Goal: Task Accomplishment & Management: Manage account settings

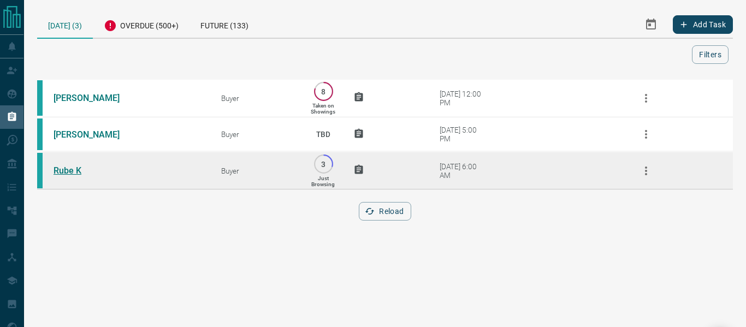
click at [61, 174] on link "Rube K" at bounding box center [95, 170] width 82 height 10
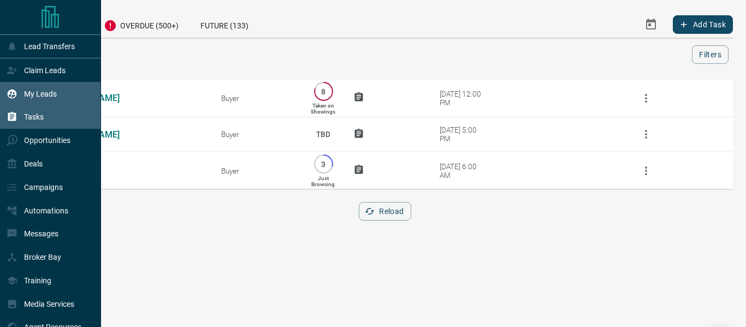
click at [13, 95] on icon at bounding box center [12, 93] width 9 height 9
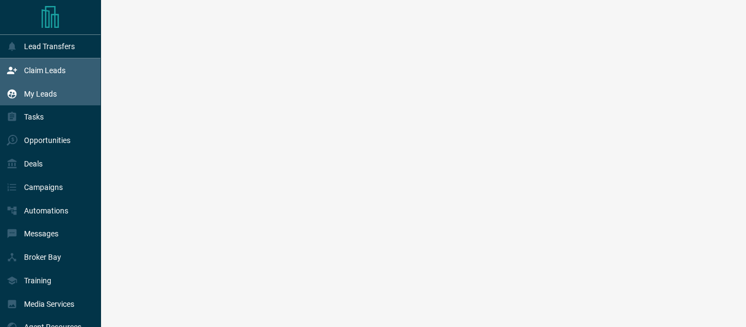
click at [50, 73] on p "Claim Leads" at bounding box center [44, 70] width 41 height 9
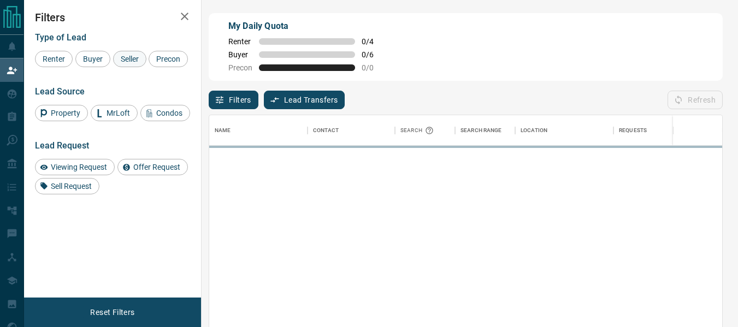
click at [135, 61] on span "Seller" at bounding box center [130, 59] width 26 height 9
click at [96, 61] on span "Buyer" at bounding box center [92, 59] width 27 height 9
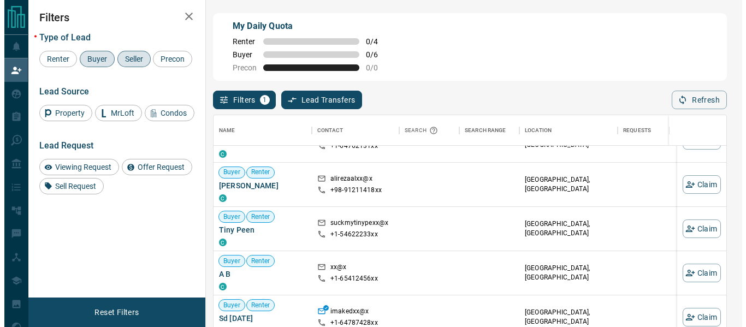
scroll to position [345, 0]
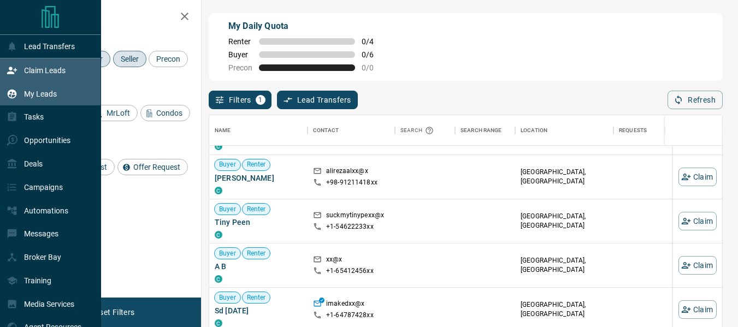
click at [15, 98] on icon at bounding box center [12, 93] width 9 height 9
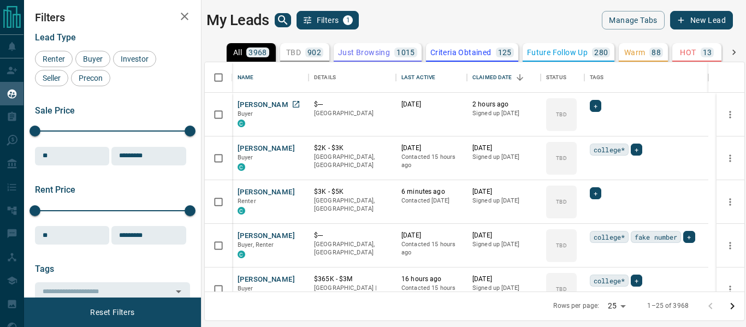
scroll to position [221, 531]
click at [294, 102] on icon "Open in New Tab" at bounding box center [296, 104] width 9 height 9
click at [299, 190] on icon "Open in New Tab" at bounding box center [296, 191] width 7 height 7
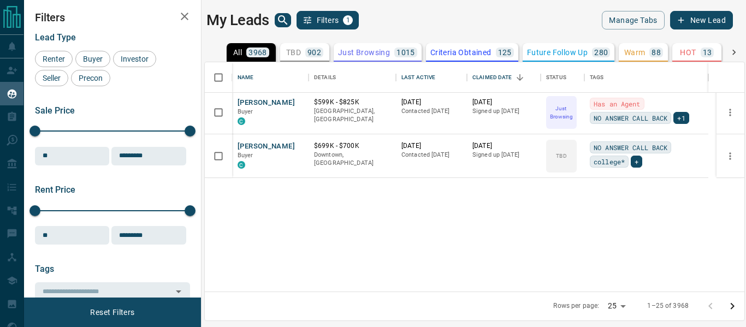
scroll to position [0, 0]
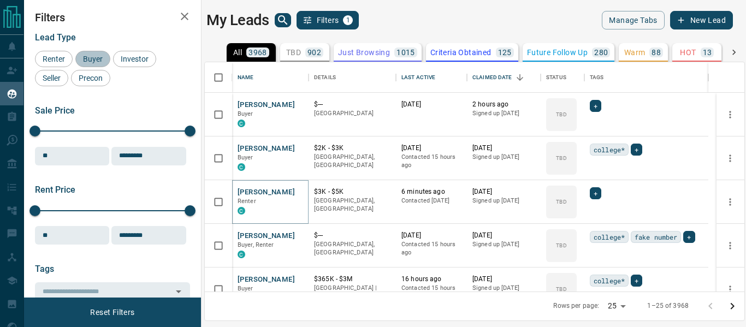
click at [87, 56] on span "Buyer" at bounding box center [92, 59] width 27 height 9
click at [138, 55] on span "Investor" at bounding box center [134, 59] width 35 height 9
click at [49, 78] on span "Seller" at bounding box center [52, 78] width 26 height 9
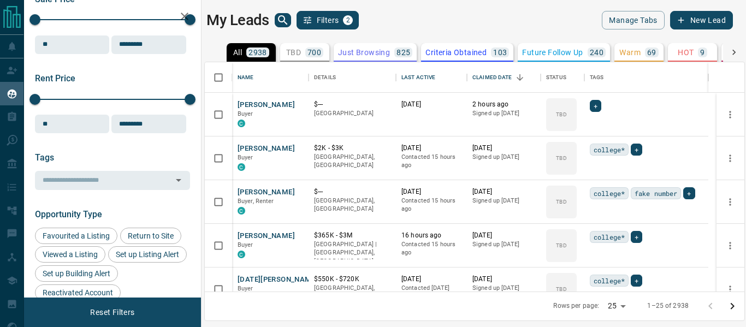
scroll to position [112, 0]
click at [106, 175] on input "text" at bounding box center [103, 180] width 130 height 12
type input "****"
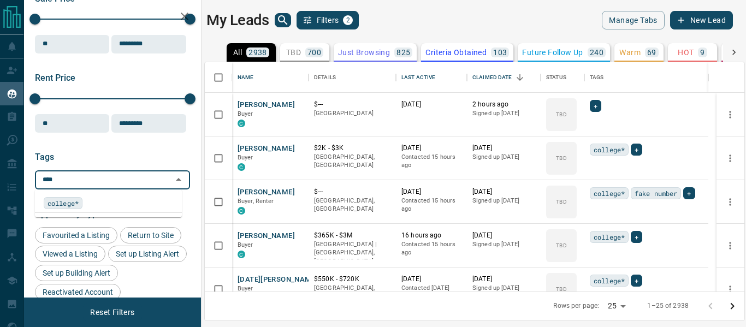
click at [70, 202] on span "college*" at bounding box center [62, 203] width 31 height 11
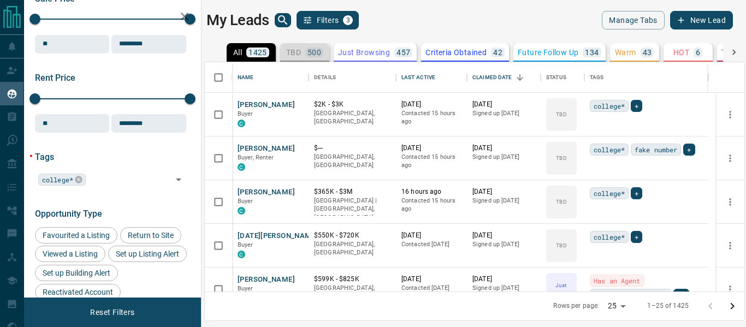
click at [301, 58] on button "TBD 500" at bounding box center [304, 52] width 49 height 19
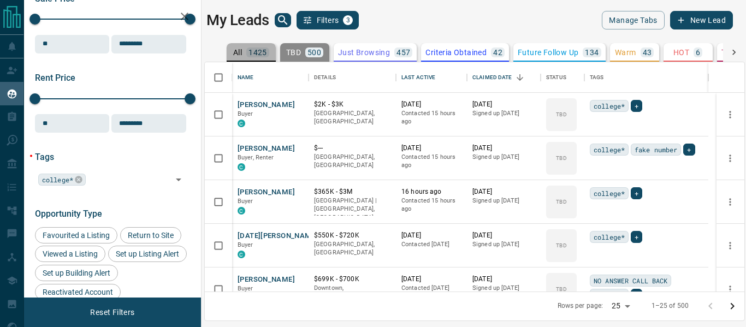
click at [255, 51] on p "1425" at bounding box center [257, 53] width 19 height 8
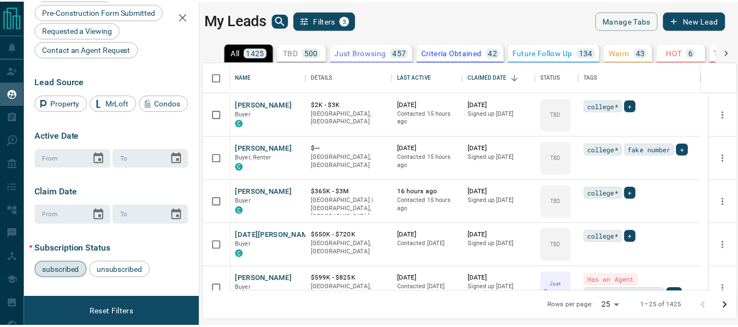
scroll to position [488, 0]
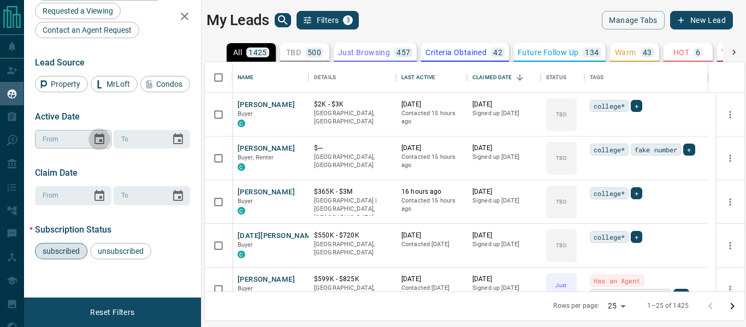
click at [94, 140] on icon "Choose date" at bounding box center [99, 139] width 13 height 13
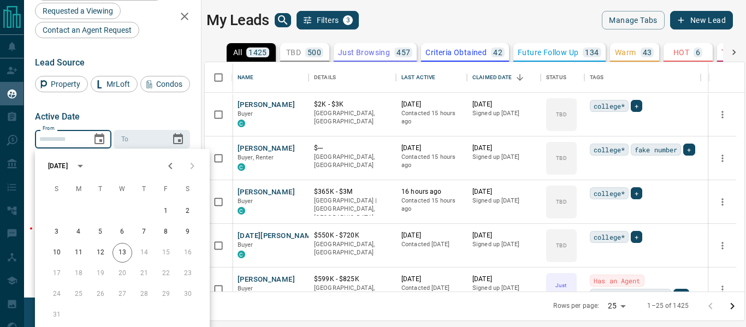
scroll to position [221, 523]
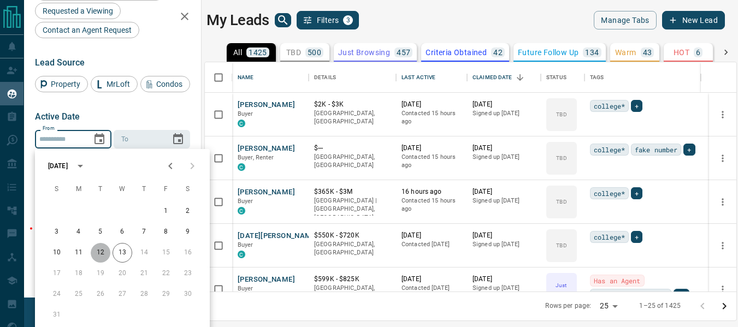
click at [103, 253] on button "12" at bounding box center [101, 253] width 20 height 20
type input "**********"
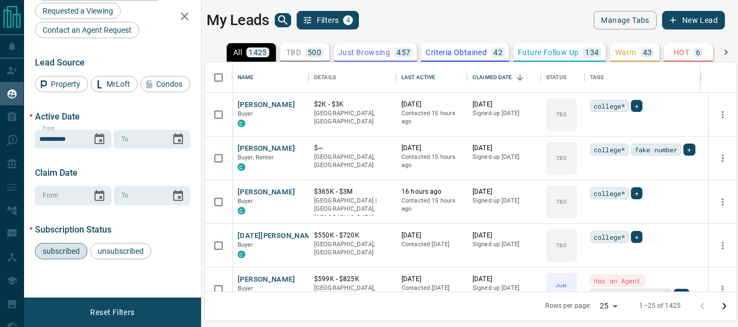
click at [126, 254] on span "unsubscribed" at bounding box center [121, 251] width 54 height 9
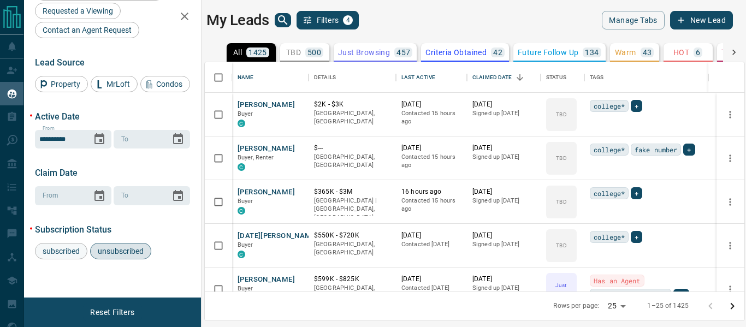
click at [67, 250] on span "subscribed" at bounding box center [61, 251] width 45 height 9
click at [173, 140] on icon "Choose date" at bounding box center [178, 138] width 10 height 11
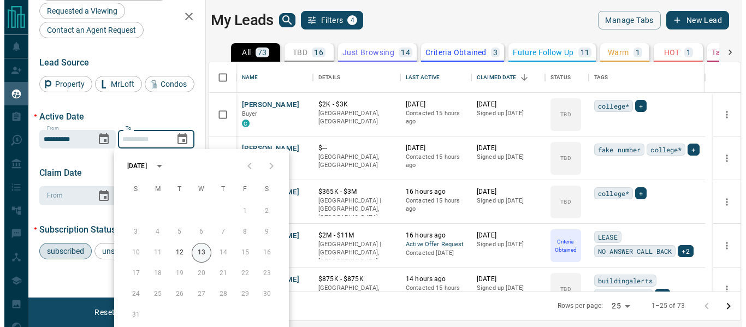
scroll to position [221, 523]
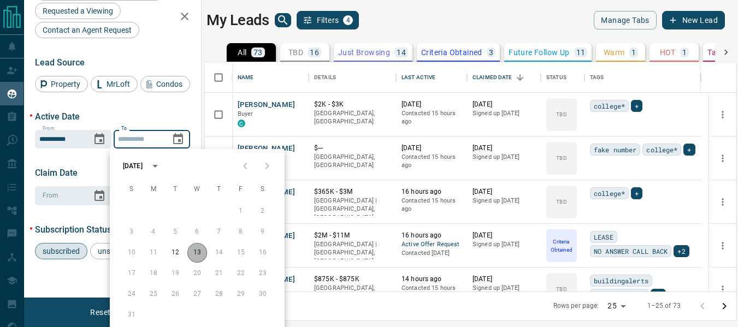
click at [196, 260] on button "13" at bounding box center [197, 253] width 20 height 20
type input "**********"
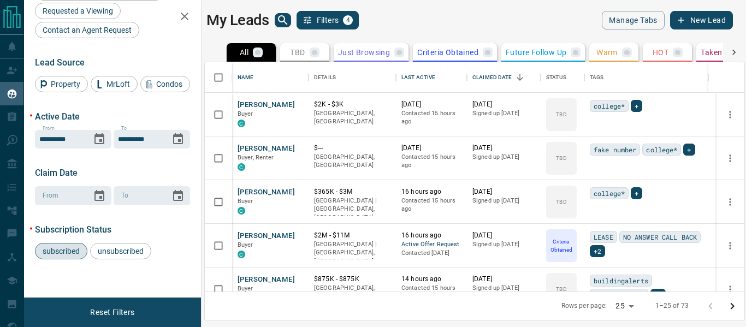
click at [628, 305] on body "Lead Transfers Claim Leads My Leads Tasks Opportunities Deals Campaigns Automat…" at bounding box center [373, 156] width 746 height 313
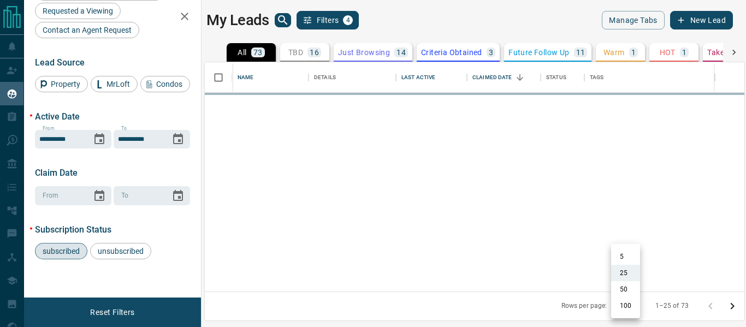
scroll to position [221, 531]
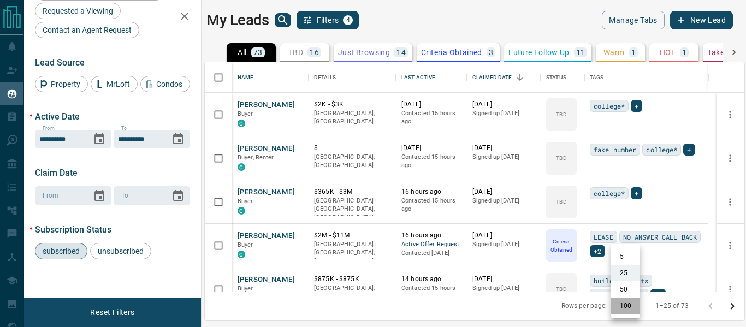
click at [625, 305] on li "100" at bounding box center [625, 306] width 29 height 16
type input "***"
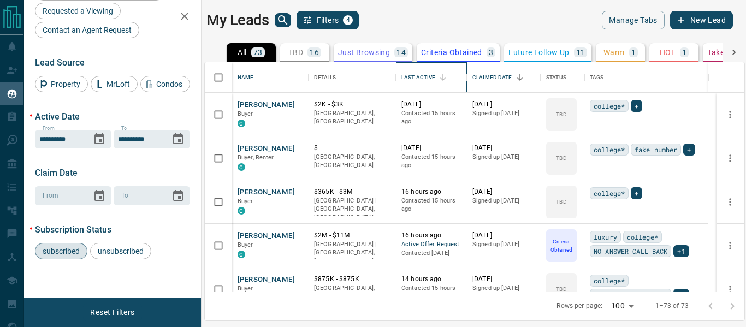
click at [437, 84] on div "Last Active" at bounding box center [442, 77] width 15 height 15
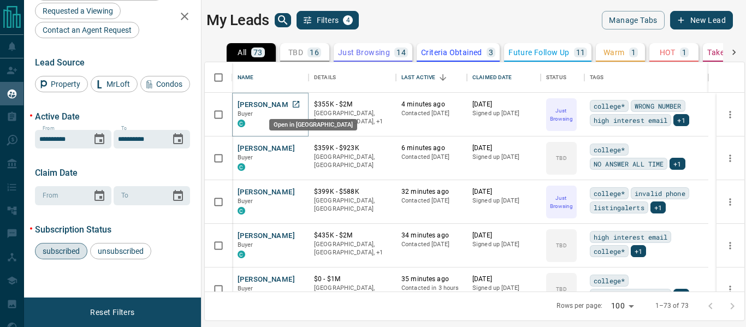
click at [296, 104] on icon "Open in New Tab" at bounding box center [296, 104] width 9 height 9
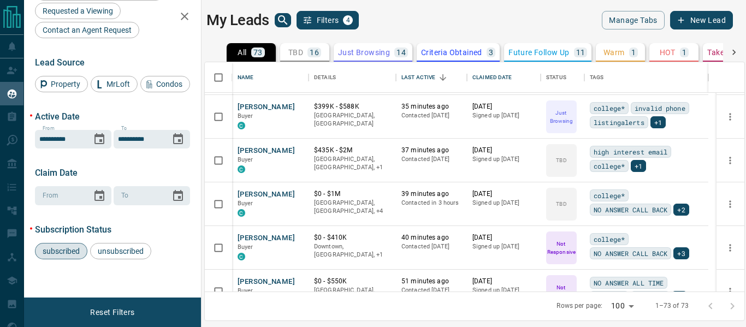
scroll to position [0, 0]
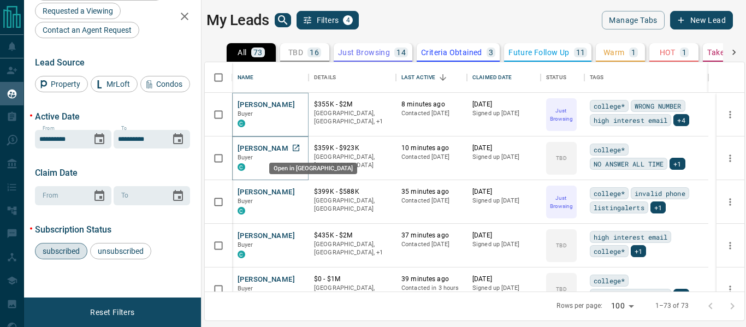
click at [300, 149] on icon "Open in New Tab" at bounding box center [296, 148] width 9 height 9
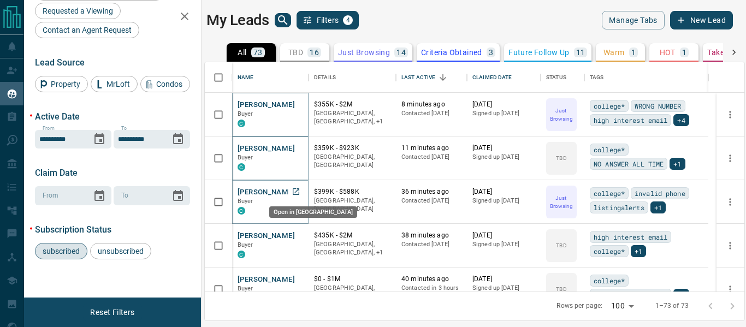
click at [297, 190] on icon "Open in New Tab" at bounding box center [296, 191] width 7 height 7
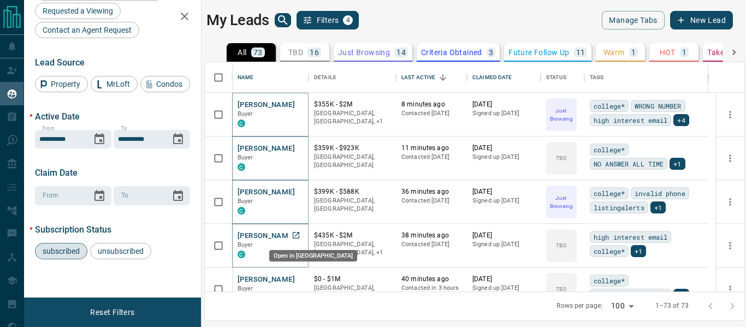
click at [297, 236] on icon "Open in New Tab" at bounding box center [296, 235] width 9 height 9
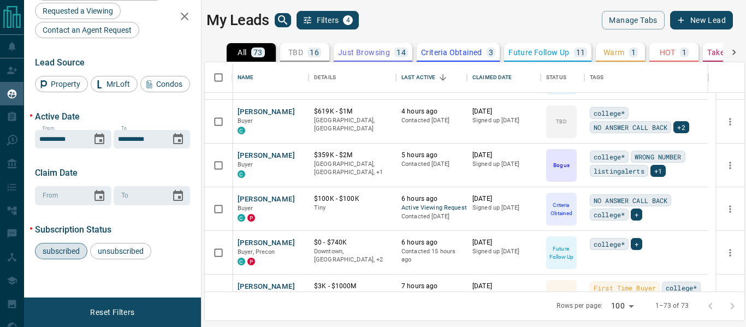
scroll to position [866, 0]
